Goal: Find specific page/section: Find specific page/section

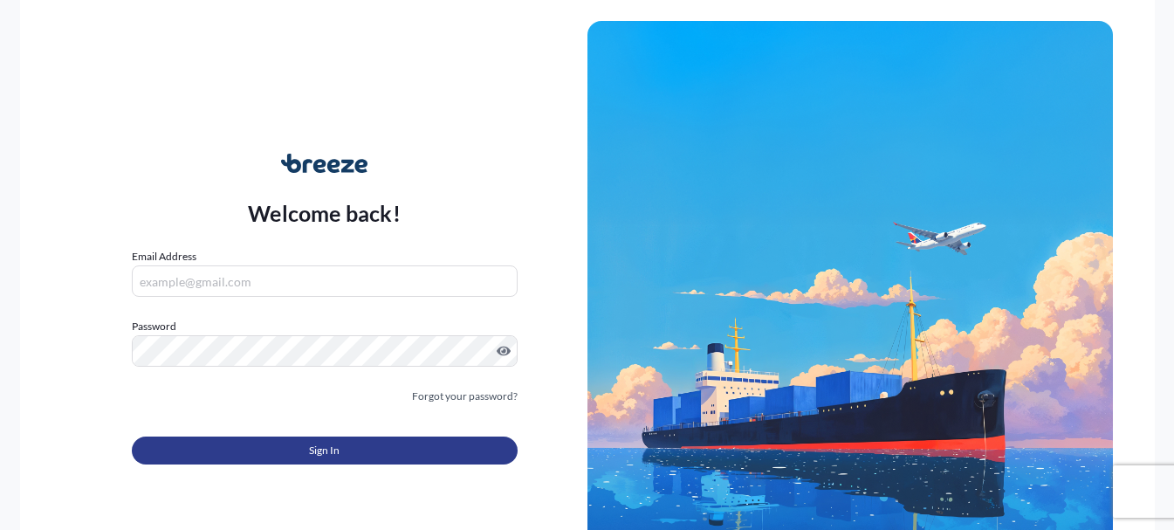
type input "[EMAIL_ADDRESS][DOMAIN_NAME]"
click at [332, 446] on span "Sign In" at bounding box center [324, 450] width 31 height 17
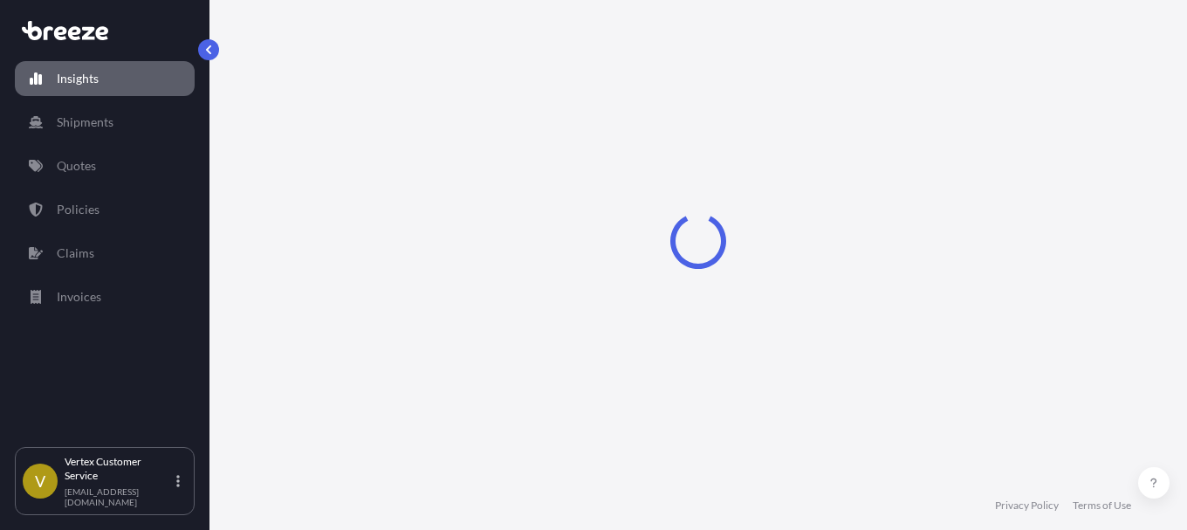
select select "2025"
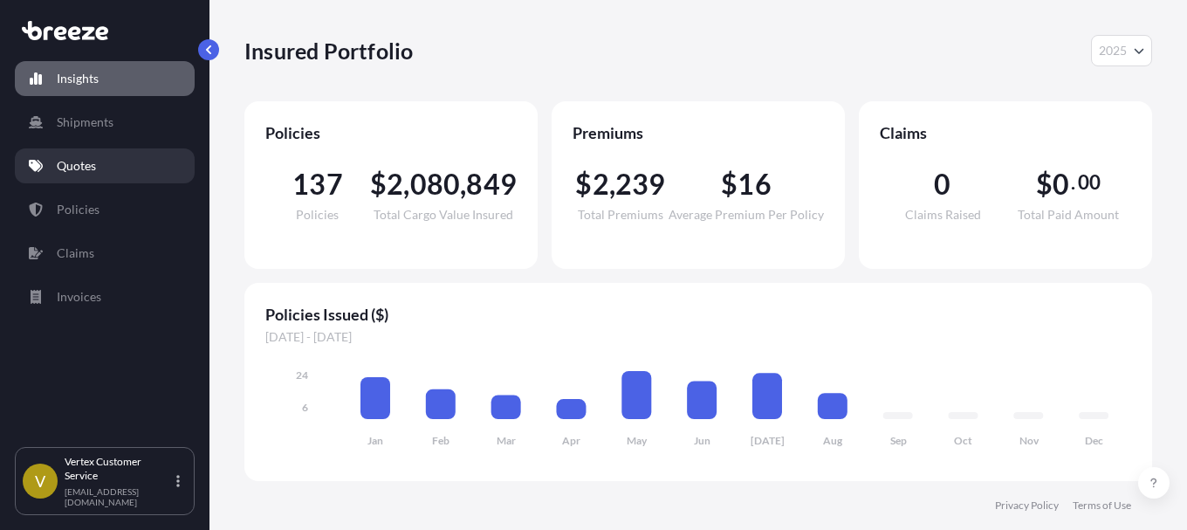
click at [110, 165] on link "Quotes" at bounding box center [105, 165] width 180 height 35
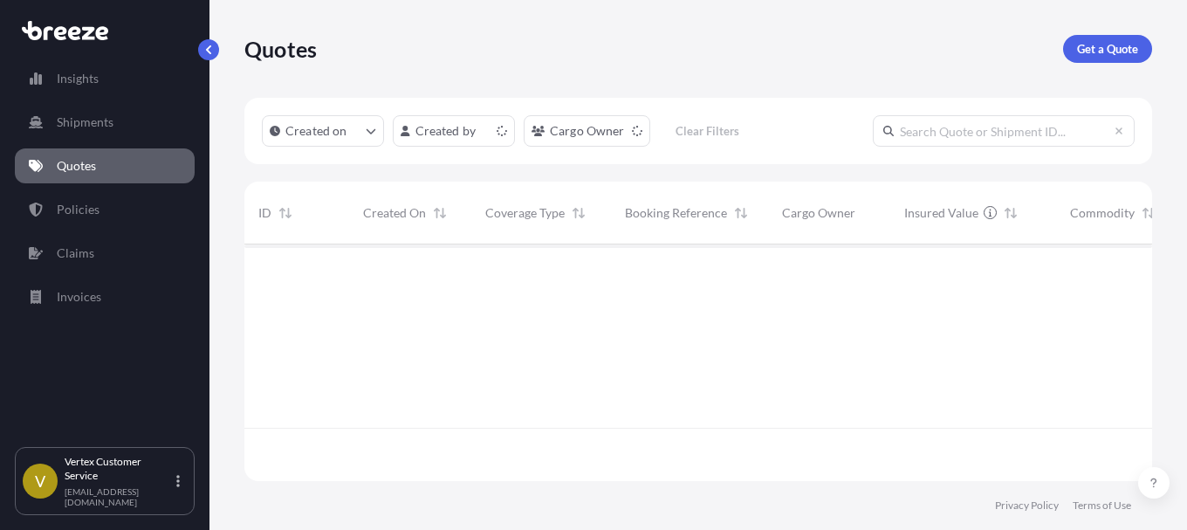
scroll to position [233, 894]
